Goal: Check status

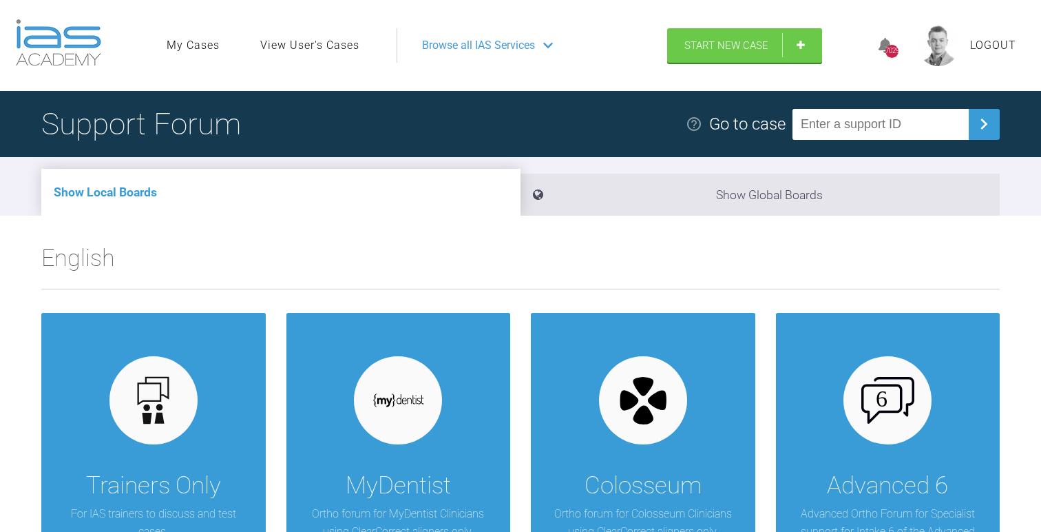
click at [903, 132] on input "text" at bounding box center [881, 124] width 176 height 31
paste input "AL8KXPW5"
type input "AL8KXPW5"
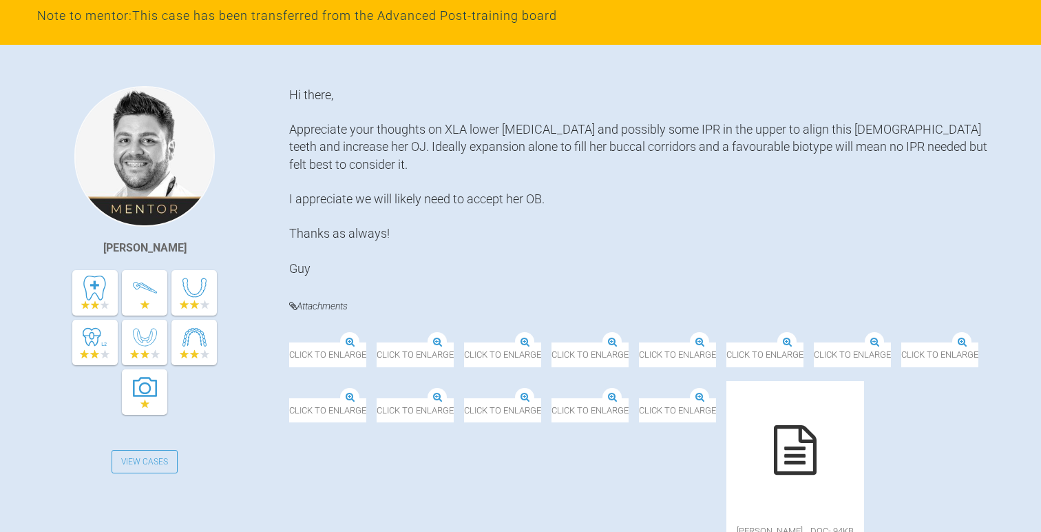
scroll to position [392, 0]
